Goal: Communication & Community: Answer question/provide support

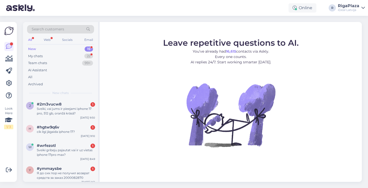
click at [86, 110] on div "Sveiki, vai jums ir pieejami iphone 17 pro, 512 gb, oranžā krāsā?" at bounding box center [66, 111] width 58 height 9
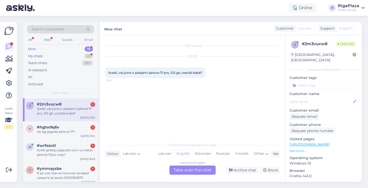
click at [206, 168] on div "Latvian to English Take over the chat" at bounding box center [193, 170] width 46 height 9
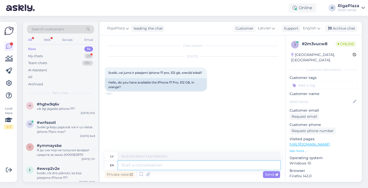
click at [195, 167] on textarea at bounding box center [199, 165] width 162 height 9
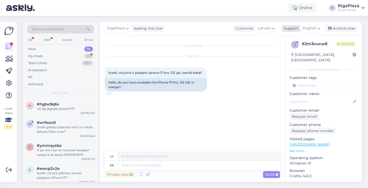
click at [320, 28] on icon at bounding box center [319, 29] width 3 height 6
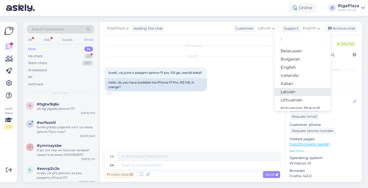
type input "l"
click at [290, 93] on link "Latvian" at bounding box center [303, 92] width 56 height 8
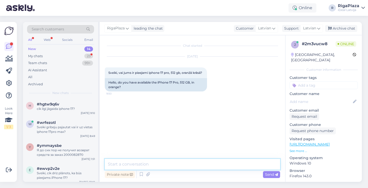
click at [180, 169] on textarea at bounding box center [193, 164] width 176 height 11
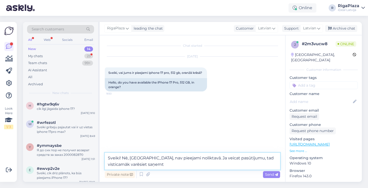
drag, startPoint x: 108, startPoint y: 165, endPoint x: 151, endPoint y: 168, distance: 43.3
click at [151, 168] on textarea "Sveiki! Nē, [GEOGRAPHIC_DATA], nav pieejami noliktavā. Ja veicat pasūtījumu, ta…" at bounding box center [193, 161] width 176 height 17
drag, startPoint x: 108, startPoint y: 157, endPoint x: 196, endPoint y: 166, distance: 88.5
click at [195, 166] on textarea "Sveiki! Nē, [GEOGRAPHIC_DATA], nav pieejami noliktavā. Ja veicat pasūtījumu, ta…" at bounding box center [193, 161] width 176 height 17
click at [200, 168] on textarea "Sveiki! Nē, [GEOGRAPHIC_DATA], nav pieejami noliktavā. Ja veicat pasūtījumu, ta…" at bounding box center [193, 161] width 176 height 17
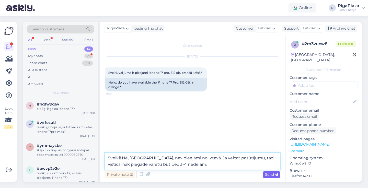
type textarea "Sveiki! Nē, [GEOGRAPHIC_DATA], nav pieejami noliktavā. Ja veicat pasūtījumu, ta…"
click at [271, 175] on span "Send" at bounding box center [271, 174] width 13 height 5
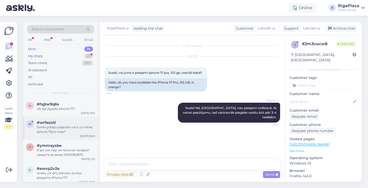
click at [67, 126] on div "Sveiki gribeju pajautat vai ir uz vietas iphone 17pro max?" at bounding box center [66, 129] width 58 height 9
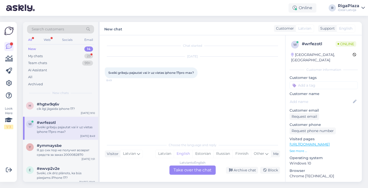
click at [192, 174] on div "Latvian to English Take over the chat" at bounding box center [193, 170] width 46 height 9
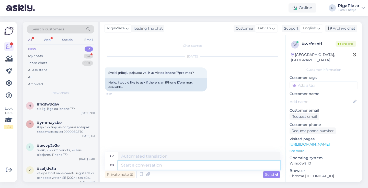
click at [188, 166] on textarea at bounding box center [199, 165] width 162 height 9
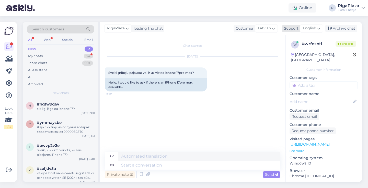
click at [320, 27] on icon at bounding box center [319, 29] width 3 height 6
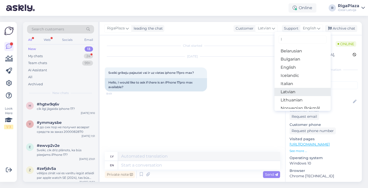
click at [298, 92] on link "Latvian" at bounding box center [303, 92] width 56 height 8
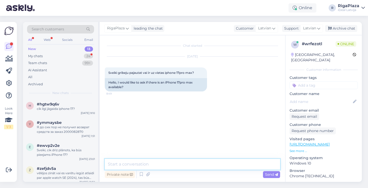
click at [207, 166] on textarea at bounding box center [193, 164] width 176 height 11
paste textarea "Sveiki! Nē, [GEOGRAPHIC_DATA], nav pieejami noliktavā. Ja veicat pasūtījumu, ta…"
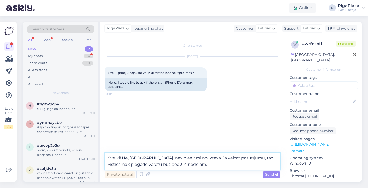
type textarea "Sveiki! Nē, [GEOGRAPHIC_DATA], nav pieejami noliktavā. Ja veicat pasūtījumu, ta…"
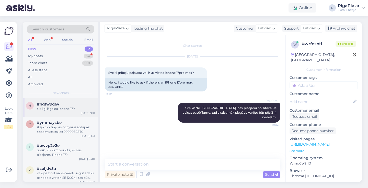
click at [68, 111] on div "h #hgtw9q6v cik ilgi jāgaida iphone 17? [DATE] 9:10" at bounding box center [60, 108] width 75 height 18
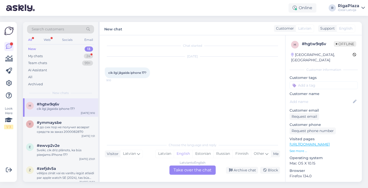
click at [190, 167] on div "Latvian to English Take over the chat" at bounding box center [193, 170] width 46 height 9
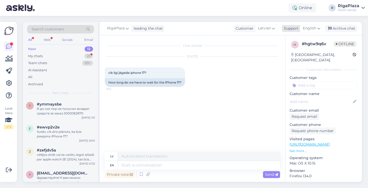
click at [307, 26] on span "English" at bounding box center [309, 29] width 13 height 6
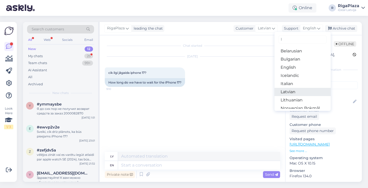
click at [287, 90] on link "Latvian" at bounding box center [303, 92] width 56 height 8
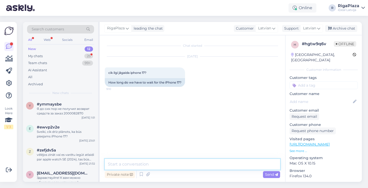
click at [195, 168] on textarea at bounding box center [193, 164] width 176 height 11
paste textarea "Sveiki! Nē, [GEOGRAPHIC_DATA], nav pieejami noliktavā. Ja veicat pasūtījumu, ta…"
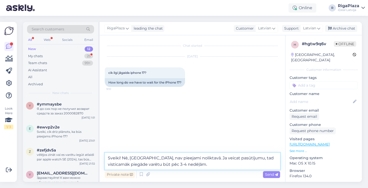
drag, startPoint x: 123, startPoint y: 158, endPoint x: 132, endPoint y: 158, distance: 9.0
click at [132, 158] on textarea "Sveiki! Nē, [GEOGRAPHIC_DATA], nav pieejami noliktavā. Ja veicat pasūtījumu, ta…" at bounding box center [193, 161] width 176 height 17
type textarea "Sveiki! Diemžēl, nav pieejami noliktavā. Ja veicat pasūtījumu, tad visticamāk p…"
click at [192, 169] on textarea "Sveiki! Diemžēl, nav pieejami noliktavā. Ja veicat pasūtījumu, tad visticamāk p…" at bounding box center [193, 161] width 176 height 17
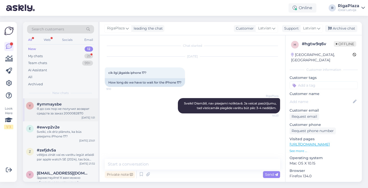
click at [83, 113] on div "Я до сих пор не получил возврат средств за заказ 2000082870" at bounding box center [66, 111] width 58 height 9
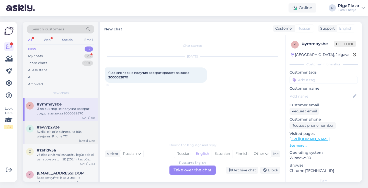
click at [88, 132] on div "Sveiki, cik drīz plānots, ka būs pieejams iPhone 17?" at bounding box center [66, 134] width 58 height 9
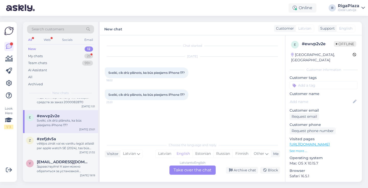
scroll to position [16, 0]
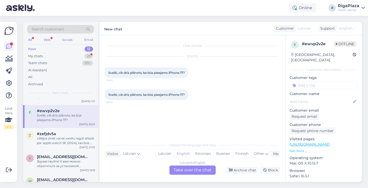
click at [199, 173] on div "Latvian to English Take over the chat" at bounding box center [193, 170] width 46 height 9
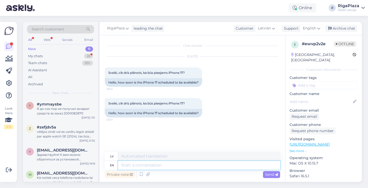
click at [207, 167] on textarea at bounding box center [199, 165] width 162 height 9
paste textarea "Sveiki! Nē, [GEOGRAPHIC_DATA], nav pieejami noliktavā. Ja veicat pasūtījumu, ta…"
type textarea "Sveiki! Nē, [GEOGRAPHIC_DATA], nav pieejami noliktavā. Ja veicat pasūtījumu, ta…"
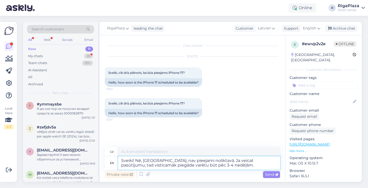
type textarea "Sveiki! Nē, [GEOGRAPHIC_DATA], nav pieejami noliktavā. Ja veicat pasūtījumu, ta…"
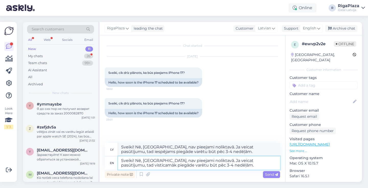
drag, startPoint x: 145, startPoint y: 161, endPoint x: 136, endPoint y: 162, distance: 8.8
click at [136, 162] on textarea "Sveiki! Nē, [GEOGRAPHIC_DATA], nav pieejami noliktavā. Ja veicat pasūtījumu, ta…" at bounding box center [199, 163] width 162 height 13
type textarea "Sveiki! Diemžēl, nav pieejami noliktavā. Ja veicat pasūtījumu, tad visticamāk p…"
type textarea "Sveiki! Diemžēl, nav pieejama noliktavā. Ja veicat pasūtījumu, tad iespējams pi…"
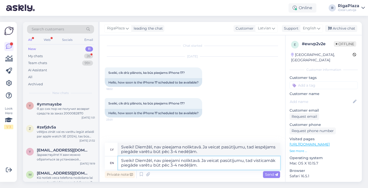
click at [201, 168] on textarea "Sveiki! Diemžēl, nav pieejami noliktavā. Ja veicat pasūtījumu, tad visticamāk p…" at bounding box center [199, 163] width 162 height 13
type textarea "Sveiki! Diemžēl, nav pieejami noliktavā. Ja veicat pasūtījumu, tad visticamāk p…"
type textarea "Sveiki! Diemžēl, nav pieejami noliktavā. Ja veicat pasūtījumu, tad iespējams pi…"
type textarea "Sveiki! Diemžēl, nav pieejami noliktavā. Ja veicat pasūtījumu, tad visticamāk p…"
type textarea "Sveiki! Diemžēl, nav pieejami noliktavā. Ja veicat pasūtījumu, tad iespējams pi…"
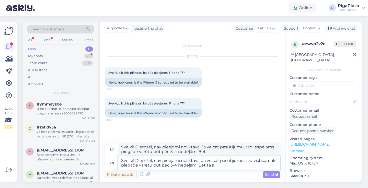
type textarea "Sveiki! Diemžēl, nav pieejami noliktavā. Ja veicat pasūtījumu, tad visticamāk p…"
type textarea "Sveiki! Diemžēl, nav pieejami noliktavā. Ja veicat pasūtījumu, tad iespējams pi…"
type textarea "Sveiki! Diemžēl, nav pieejami noliktavā. Ja veicat pasūtījumu, tad visticamāk p…"
type textarea "Sveiki! Diemžēl, nav pieejami noliktavā. Ja veicat pasūtījumu, tad iespējams pi…"
type textarea "Sveiki! Diemžēl, nav pieejami noliktavā. Ja veicat pasūtījumu, tad visticamāk p…"
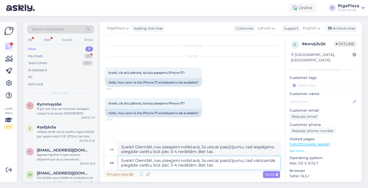
type textarea "Sveiki! Diemžēl, nav pieejama noliktavā. Ja veicat pasūtījumu, tad iespējams pi…"
type textarea "Sveiki! Diemžēl, nav pieejami noliktavā. Ja veicat pasūtījumu, tad visticamāk p…"
type textarea "Sveiki! Diemžēl, nav pieejami noliktavā. Ja veicat pasūtījumu, tad iespējams pi…"
type textarea "Sveiki! Diemžēl, nav pieejami noliktavā. Ja veicat pasūtījumu, tad visticamāk p…"
type textarea "Sveiki! Diemžēl, nav pieejami noliktavā. Ja veicat pasūtījumu, tad iespējams pi…"
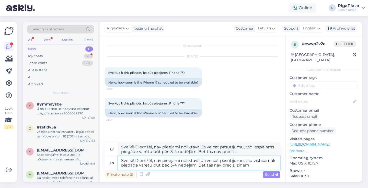
type textarea "Sveiki! Diemžēl, nav pieejami noliktavā. Ja veicat pasūtījumu, tad visticamāk p…"
type textarea "Sveiki! Diemžēl, nav pieejama noliktavā. Ja veicat pasūtījumu, tad iespējams pi…"
type textarea "Sveiki! Diemžēl, nav pieejami noliktavā. Ja veicat pasūtījumu, tad visticamāk p…"
type textarea "Sveiki! Diemžēl, nav pieejama noliktavā. Ja veicat pasūtījumu, tad iespējams pi…"
type textarea "Sveiki! Diemžēl, nav pieejami noliktavā. Ja veicat pasūtījumu, tad visticamāk p…"
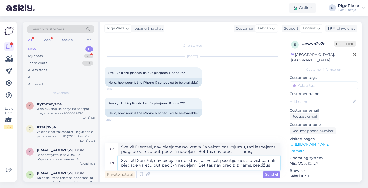
type textarea "Sveiki! Diemžēl, nav pieejami noliktavā. Ja veicat pasūtījumu, tad iespējams pi…"
type textarea "Sveiki! Diemžēl, nav pieejami noliktavā. Ja veicat pasūtījumu, tad visticamāk p…"
type textarea "Sveiki! Diemžēl, nav pieejama noliktavā. Ja veicat pasūtījumu, tad iespējams pi…"
type textarea "Sveiki! Diemžēl, nav pieejami noliktavā. Ja veicat pasūtījumu, tad visticamāk p…"
type textarea "Sveiki! Diemžēl, nav pieejama noliktavā. Ja veicat pasūtījumu, tad iespējams pi…"
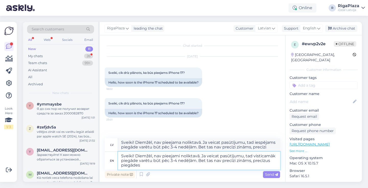
type textarea "Sveiki! Diemžēl, nav pieejami noliktavā. Ja veicat pasūtījumu, tad visticamāk p…"
type textarea "Sveiki! Diemžēl, nav pieejami noliktavā. Ja veicat pasūtījumu, tad iespējams pi…"
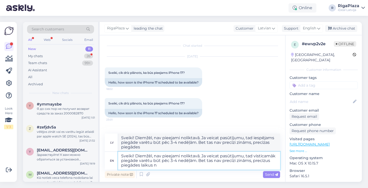
type textarea "Sveiki! Diemžēl, nav pieejami noliktavā. Ja veicat pasūtījumu, tad visticamāk p…"
type textarea "Sveiki! Diemžēl, nav pieejami noliktavā. Ja veicat pasūtījumu, tad iespējams pi…"
type textarea "Sveiki! Diemžēl, nav pieejami noliktavā. Ja veicat pasūtījumu, tad visticamāk p…"
type textarea "Sveiki! Diemžēl, nav pieejami noliktavā. Ja veicat pasūtījumu, tad iespējams pi…"
click at [254, 163] on textarea "Sveiki! Diemžēl, nav pieejami noliktavā. Ja veicat pasūtījumu, tad visticamāk p…" at bounding box center [199, 161] width 162 height 18
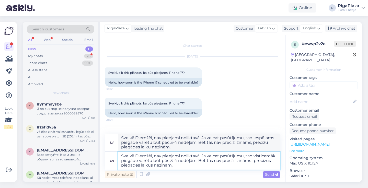
type textarea "Sveiki! Diemžēl, nav pieejami noliktavā. Ja veicat pasūtījumu, tad visticamāk p…"
type textarea "Sveiki! Diemžēl, nav pieejami noliktavā. Ja veicat pasūtījumu, tad iespējams pi…"
drag, startPoint x: 120, startPoint y: 156, endPoint x: 193, endPoint y: 173, distance: 75.1
click at [193, 173] on div "lv [PERSON_NAME]! Diemžēl, nav pieejami noliktavā. Ja veicat pasūtījumu, tad ie…" at bounding box center [193, 157] width 176 height 46
click at [183, 169] on textarea "Sveiki! Diemžēl, nav pieejami noliktavā. Ja veicat pasūtījumu, tad visticamāk p…" at bounding box center [199, 161] width 162 height 18
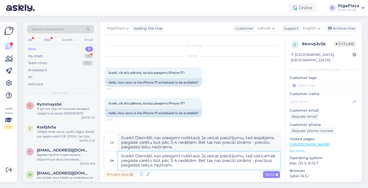
click at [161, 166] on textarea "Sveiki! Diemžēl, nav pieejami noliktavā. Ja veicat pasūtījumu, tad visticamāk p…" at bounding box center [199, 161] width 162 height 18
click at [154, 166] on textarea "Sveiki! Diemžēl, nav pieejami noliktavā. Ja veicat pasūtījumu, tad visticamāk p…" at bounding box center [199, 161] width 162 height 18
type textarea "Sveiki! Diemžēl, nav pieejami noliktavā. Ja veicat pasūtījumu, tad visticamāk p…"
type textarea "Sveiki! Diemžēl, nav pieejami noliktavā. Ja veicat pasūtījumu, tad iespējams pi…"
drag, startPoint x: 120, startPoint y: 156, endPoint x: 190, endPoint y: 170, distance: 71.9
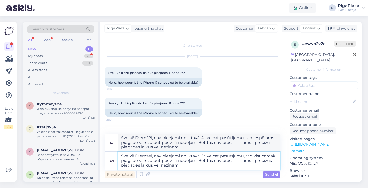
click at [191, 169] on textarea "Sveiki! Diemžēl, nav pieejami noliktavā. Ja veicat pasūtījumu, tad visticamāk p…" at bounding box center [199, 161] width 162 height 18
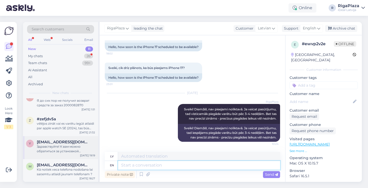
scroll to position [10, 0]
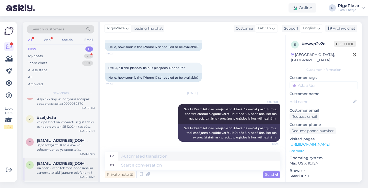
click at [61, 163] on span "[EMAIL_ADDRESS][DOMAIN_NAME]" at bounding box center [63, 163] width 53 height 5
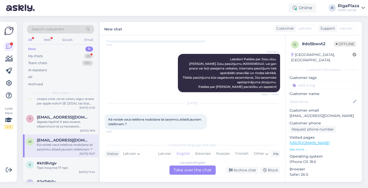
scroll to position [35, 0]
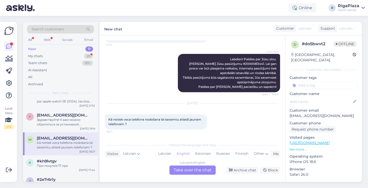
click at [61, 164] on div "При покупке 17 про" at bounding box center [66, 166] width 58 height 5
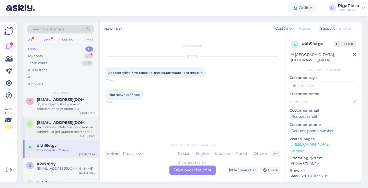
scroll to position [60, 0]
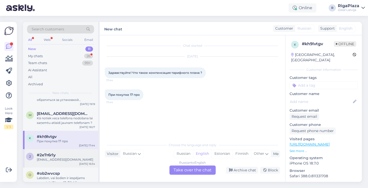
click at [62, 158] on div "[EMAIL_ADDRESS][DOMAIN_NAME]" at bounding box center [66, 160] width 58 height 5
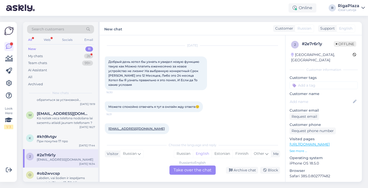
scroll to position [78, 0]
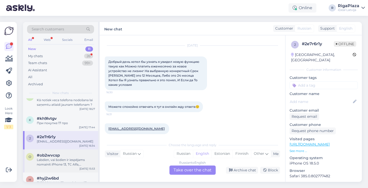
click at [72, 157] on div "#ob2wvcsp" at bounding box center [66, 155] width 58 height 5
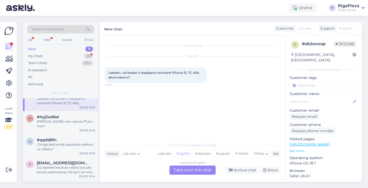
scroll to position [139, 0]
click at [79, 126] on div "h #hyj2w6bd Ola, tem iphone 17 pro max? [DATE] 15:38" at bounding box center [60, 122] width 75 height 23
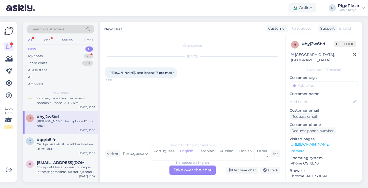
click at [206, 169] on div "Portuguese to English Take over the chat" at bounding box center [193, 170] width 46 height 9
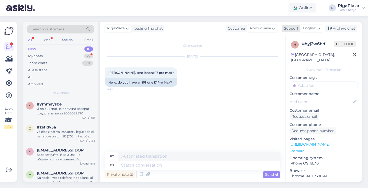
click at [313, 29] on span "English" at bounding box center [309, 29] width 13 height 6
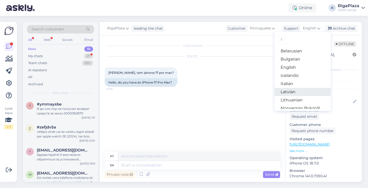
click at [289, 91] on link "Latvian" at bounding box center [303, 92] width 56 height 8
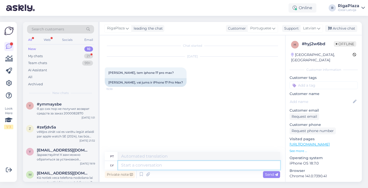
click at [187, 167] on textarea at bounding box center [199, 165] width 162 height 9
paste textarea "Sveiki! Diemžēl, nav pieejami noliktavā. Ja veicat pasūtījumu, tad visticamāk p…"
type textarea "Sveiki! Diemžēl, nav pieejami noliktavā. Ja veicat pasūtījumu, tad visticamāk p…"
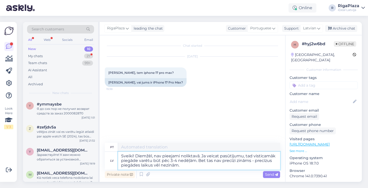
type textarea "Olá! Infelizmente, não temos em estoque. Se você fizer um pedido, a entrega pro…"
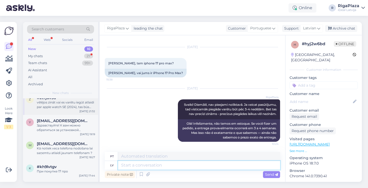
scroll to position [29, 0]
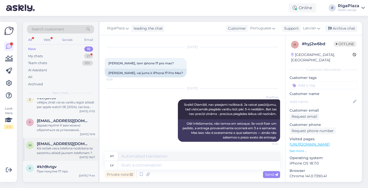
click at [56, 149] on div "Kā notiek veca telefona nodošana lai saņemtu atlaidi jaunam telefonam ?" at bounding box center [66, 150] width 58 height 9
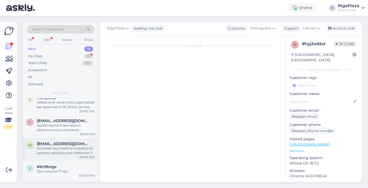
scroll to position [45, 0]
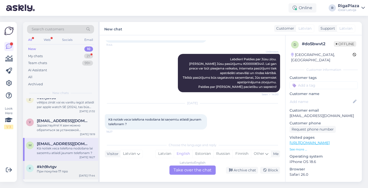
click at [48, 170] on div "При покупке 17 про" at bounding box center [66, 171] width 58 height 5
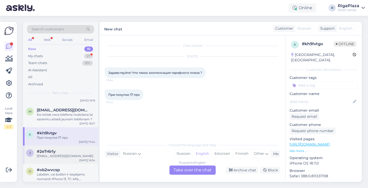
scroll to position [61, 0]
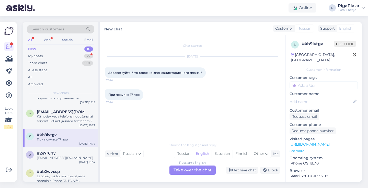
click at [191, 171] on div "Russian to English Take over the chat" at bounding box center [193, 170] width 46 height 9
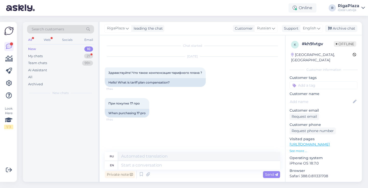
scroll to position [0, 0]
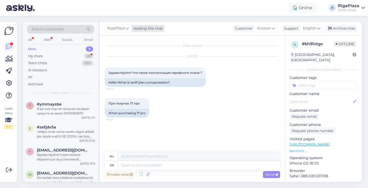
click at [142, 31] on div "leading the chat" at bounding box center [147, 28] width 31 height 5
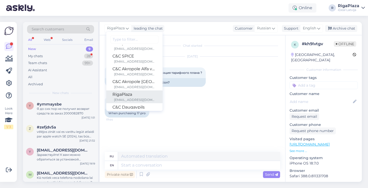
scroll to position [38, 0]
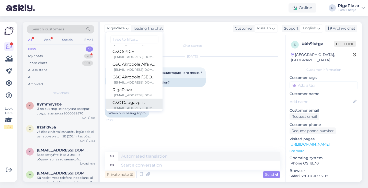
click at [129, 106] on div "C&C Daugavpils" at bounding box center [135, 103] width 44 height 6
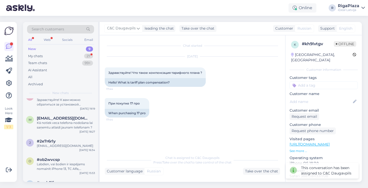
scroll to position [58, 0]
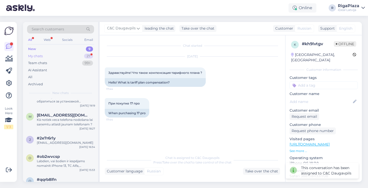
click at [68, 57] on div "My chats 27" at bounding box center [60, 56] width 67 height 7
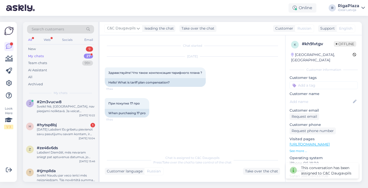
scroll to position [87, 0]
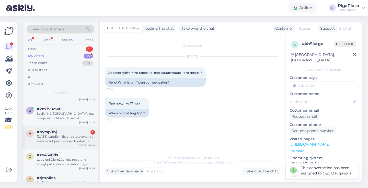
click at [72, 142] on div "[DATE] Labdien! Es gribetu pievienot savu pasutijumu savam kontam, ir iespejams…" at bounding box center [66, 139] width 58 height 9
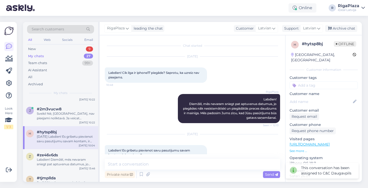
scroll to position [54, 0]
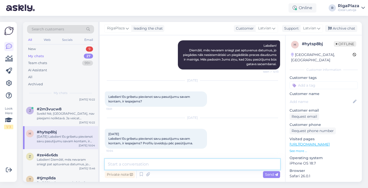
click at [128, 165] on textarea at bounding box center [193, 164] width 176 height 11
type textarea "Sveiki! Kāds Jums vārds uzvārds?"
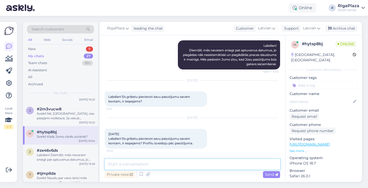
scroll to position [76, 0]
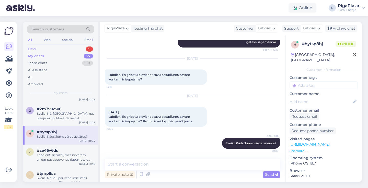
click at [90, 47] on div "9" at bounding box center [89, 49] width 7 height 5
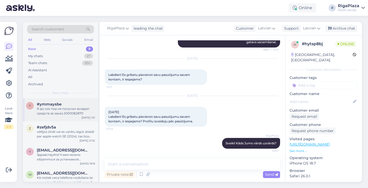
click at [74, 110] on div "Я до сих пор не получил возврат средств за заказ 2000082870" at bounding box center [66, 111] width 58 height 9
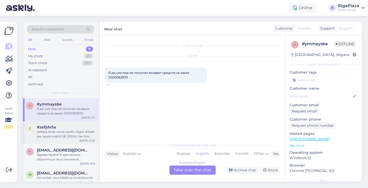
click at [71, 126] on div "#zefjdv5a" at bounding box center [66, 127] width 58 height 5
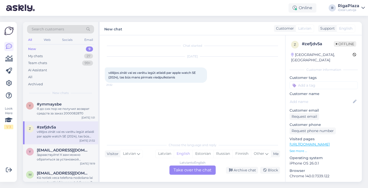
click at [178, 170] on div "Latvian to English Take over the chat" at bounding box center [193, 170] width 46 height 9
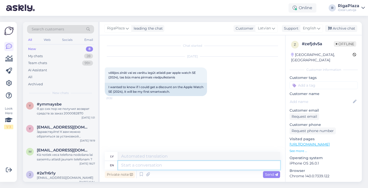
click at [177, 164] on textarea at bounding box center [199, 165] width 162 height 9
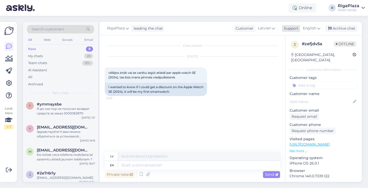
click at [315, 28] on span "English" at bounding box center [309, 29] width 13 height 6
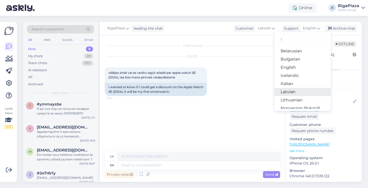
click at [303, 94] on link "Latvian" at bounding box center [303, 92] width 56 height 8
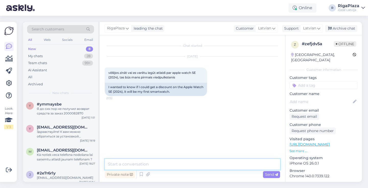
click at [212, 163] on textarea at bounding box center [193, 164] width 176 height 11
type textarea "a"
type textarea "s"
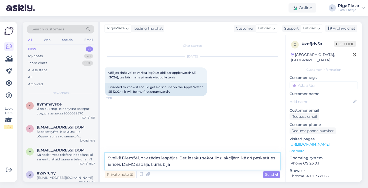
drag, startPoint x: 152, startPoint y: 165, endPoint x: 198, endPoint y: 167, distance: 46.3
click at [198, 167] on textarea "Sveiki! Diemžēl, nav tādas iespējas. Bet iesaku sekot līdzi akcijām, kā arī pas…" at bounding box center [193, 161] width 176 height 17
type textarea "Sveiki! Diemžēl, nav tādas iespējas. Bet iesaku sekot līdzi akcijām, kā arī pas…"
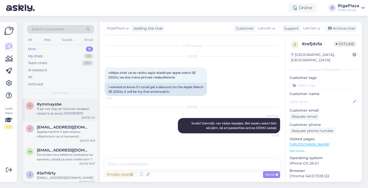
click at [80, 110] on div "Я до сих пор не получил возврат средств за заказ 2000082870" at bounding box center [66, 111] width 58 height 9
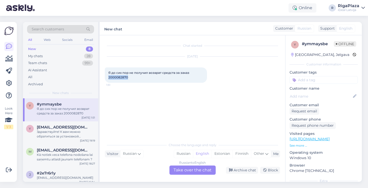
drag, startPoint x: 108, startPoint y: 78, endPoint x: 128, endPoint y: 78, distance: 20.5
click at [128, 78] on div "Я до сих пор не получил возврат средств за заказ 2000082870 1:51" at bounding box center [156, 75] width 102 height 15
copy span "2000082870"
click at [82, 130] on div "Здравствуйте! К вам можно обратиться за установкой программы для работы?" at bounding box center [66, 134] width 58 height 9
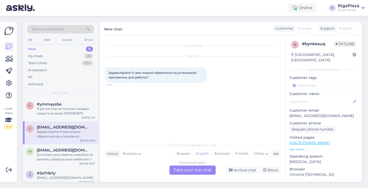
click at [208, 170] on div "Russian to English Take over the chat" at bounding box center [193, 170] width 46 height 9
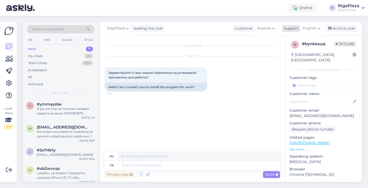
click at [312, 30] on span "English" at bounding box center [309, 29] width 13 height 6
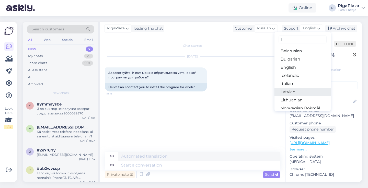
click at [290, 92] on link "Latvian" at bounding box center [303, 92] width 56 height 8
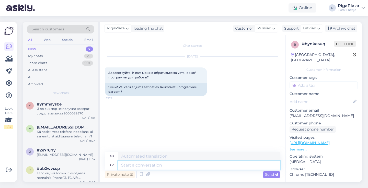
click at [192, 169] on textarea at bounding box center [199, 165] width 162 height 9
type textarea "Sveiki!"
type textarea "Привет!"
type textarea "Sveiki! Kādu ti"
type textarea "Привет! Что?"
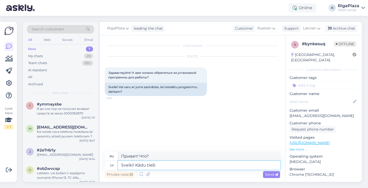
type textarea "Sveiki! Kādu tieši"
type textarea "Привет! Какой именно?"
type textarea "Sveiki! Kādu tieši programmu?"
type textarea "Здравствуйте! Какая именно программа?"
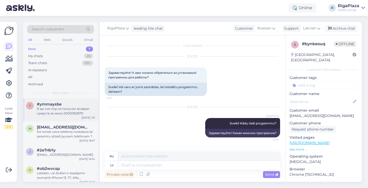
click at [65, 115] on div "Я до сих пор не получил возврат средств за заказ 2000082870" at bounding box center [66, 111] width 58 height 9
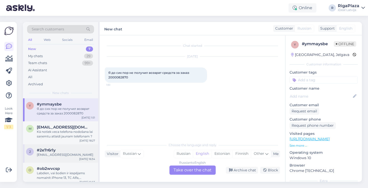
click at [74, 153] on div "[EMAIL_ADDRESS][DOMAIN_NAME]" at bounding box center [66, 155] width 58 height 5
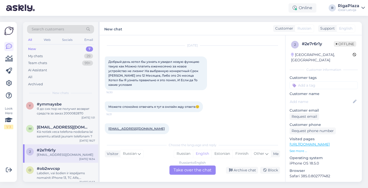
click at [207, 168] on div "Russian to English Take over the chat" at bounding box center [193, 170] width 46 height 9
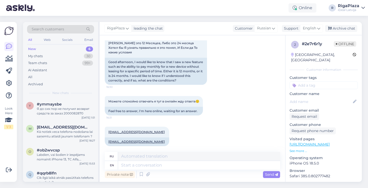
scroll to position [43, 0]
click at [309, 31] on span "English" at bounding box center [309, 29] width 13 height 6
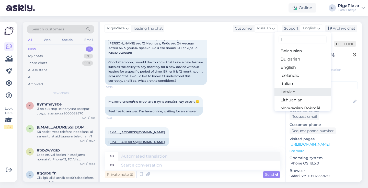
click at [299, 90] on link "Latvian" at bounding box center [303, 92] width 56 height 8
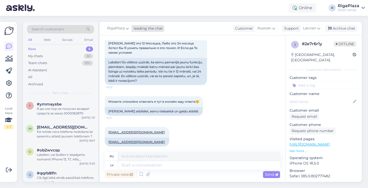
click at [142, 28] on div "leading the chat" at bounding box center [147, 28] width 31 height 5
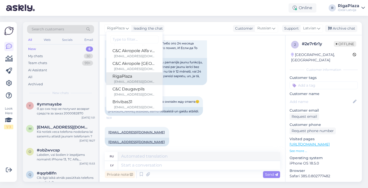
scroll to position [52, 0]
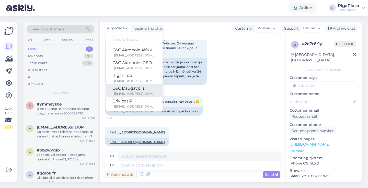
click at [141, 93] on div "[EMAIL_ADDRESS][DOMAIN_NAME]" at bounding box center [135, 94] width 42 height 5
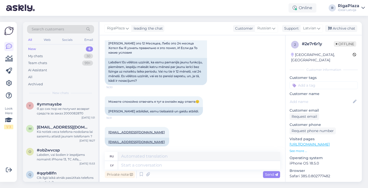
scroll to position [43, 0]
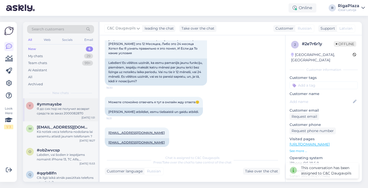
click at [72, 108] on div "Я до сих пор не получил возврат средств за заказ 2000082870" at bounding box center [66, 111] width 58 height 9
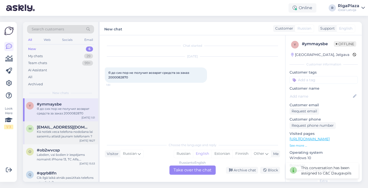
click at [69, 130] on div "Kā notiek veca telefona nodošana lai saņemtu atlaidi jaunam telefonam ?" at bounding box center [66, 134] width 58 height 9
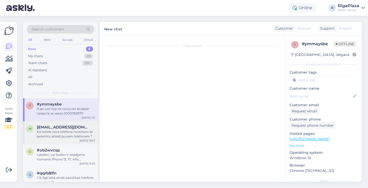
scroll to position [45, 0]
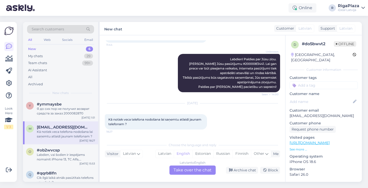
click at [202, 105] on div "[DATE]" at bounding box center [193, 103] width 176 height 5
click at [204, 100] on div "[DATE] Kā notiek veca telefona nodošana lai saņemtu atlaidi jaunam telefonam ? …" at bounding box center [193, 116] width 176 height 37
click at [90, 155] on div "Labdien, vai šodien ir iespējams nomainīt iPhone 13, TC Alfa, akumulatoru?" at bounding box center [66, 157] width 58 height 9
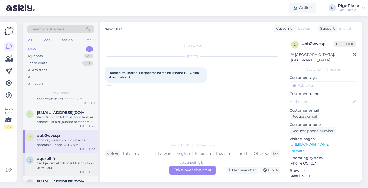
scroll to position [15, 0]
click at [87, 161] on div "Cik ilgā laikā atnāk pasūtītais telefons uz veikalu?" at bounding box center [66, 165] width 58 height 9
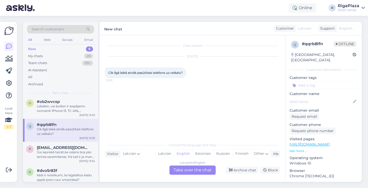
scroll to position [49, 0]
click at [86, 153] on div "Jūs iepriekš teicāt,ka reiķins būs pēc ierīces saņemšanas. Kā tad ir ja man tas…" at bounding box center [66, 153] width 58 height 9
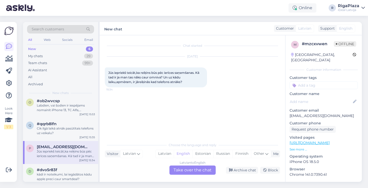
click at [187, 170] on div "Latvian to English Take over the chat" at bounding box center [193, 170] width 46 height 9
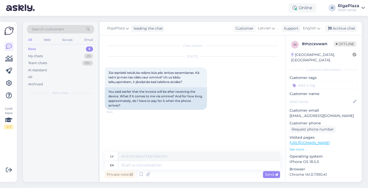
scroll to position [0, 0]
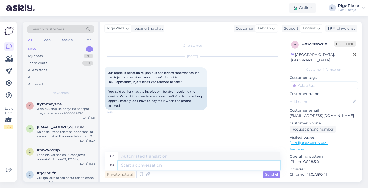
click at [187, 168] on textarea at bounding box center [199, 165] width 162 height 9
type textarea "Sveiki!"
type textarea "Sveiki! Apmaksu v"
type textarea "Sveiki! Apmaksāts"
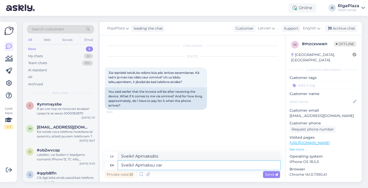
type textarea "Sveiki! Apmaksu var v"
type textarea "Sveiki! Apmaksāts var"
type textarea "Sveiki! Apmaksu"
type textarea "Sveiki! Apmaksāts"
type textarea "Sveiki! Apmaksu i r"
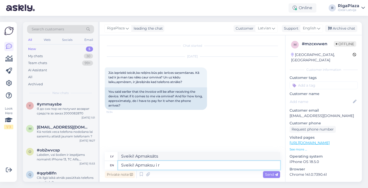
type textarea "Sveiki! Apmaksāts i"
type textarea "Sveiki! Apmaksu ir j"
type textarea "Sveiki! Apmaksāts ir"
type textarea "Sveiki! Apmaksu ir jāveins p"
type textarea "Sveiki! Apmaksa ir nepieciešama"
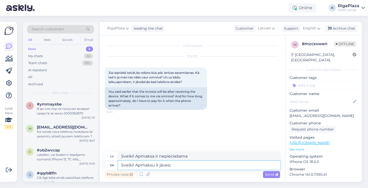
type textarea "Sveiki! Apmaksu ir jāveic p"
type textarea "Sveiki! Apmaksa ir noderīga"
type textarea "Sveiki! Apmaksu ir jāveic pirms r"
type textarea "Sveiki! Apmaksu ir jāveic pirms"
type textarea "Sveiki! Apmaksu ir jāveic pirms rēķina sa'"
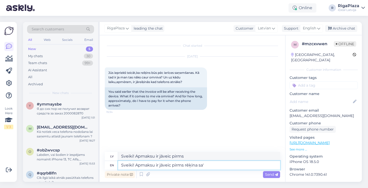
type textarea "Sveiki! Apmaksu ir jāveic pirms rēķina"
type textarea "Sveiki! Apmaksu ir jāveic pirms rēķina saņemšanas."
click at [204, 167] on textarea "Sveiki! Apmaksu ir jāveic pirms rēķina saņemšanas." at bounding box center [199, 165] width 162 height 9
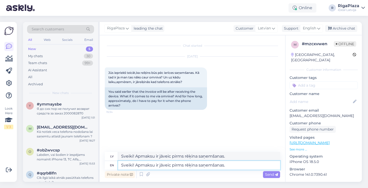
click at [204, 167] on textarea "Sveiki! Apmaksu ir jāveic pirms rēķina saņemšanas." at bounding box center [199, 165] width 162 height 9
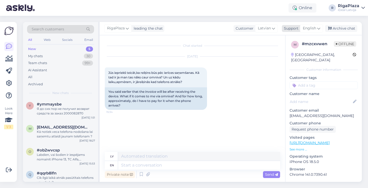
click at [319, 29] on icon at bounding box center [319, 29] width 3 height 6
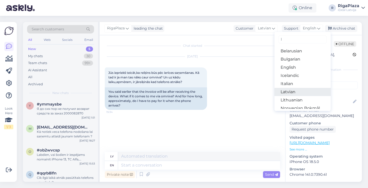
click at [291, 92] on link "Latvian" at bounding box center [303, 92] width 56 height 8
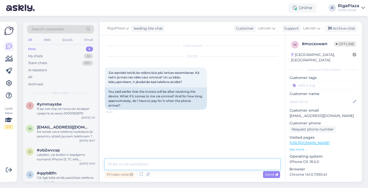
click at [190, 167] on textarea at bounding box center [193, 164] width 176 height 11
type textarea "Sveiki! Kāds ir Jūsu pasūtījuma nummurs?"
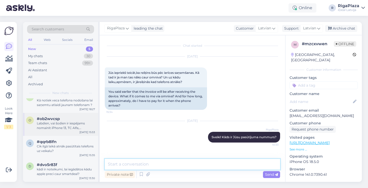
scroll to position [31, 0]
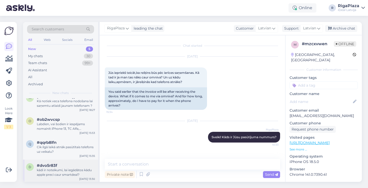
click at [72, 169] on div "kādi ir noteikumi, lai iegādātos kādu apple preci caur smartdeal?" at bounding box center [66, 172] width 58 height 9
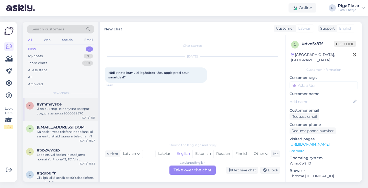
scroll to position [0, 0]
click at [68, 113] on div "Я до сих пор не получил возврат средств за заказ 2000082870" at bounding box center [66, 111] width 58 height 9
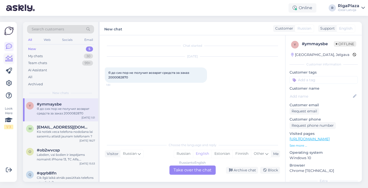
click at [11, 57] on icon at bounding box center [8, 59] width 7 height 6
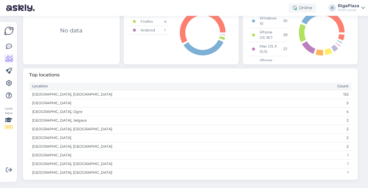
scroll to position [338, 0]
